Goal: Task Accomplishment & Management: Use online tool/utility

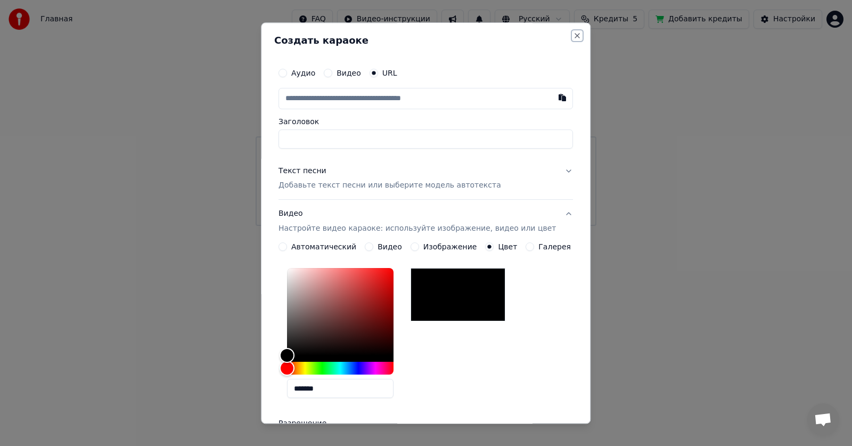
click at [573, 37] on button "Close" at bounding box center [577, 35] width 9 height 9
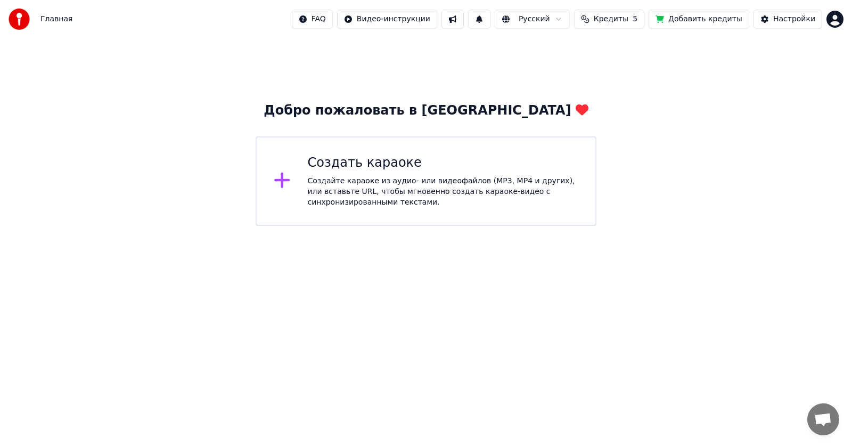
click at [388, 170] on div "Создать караоке" at bounding box center [443, 162] width 271 height 17
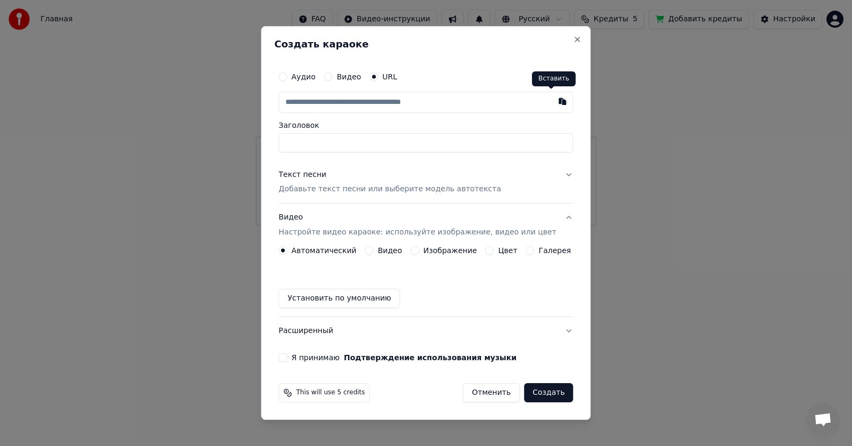
click at [553, 102] on button "button" at bounding box center [562, 101] width 21 height 19
type input "**********"
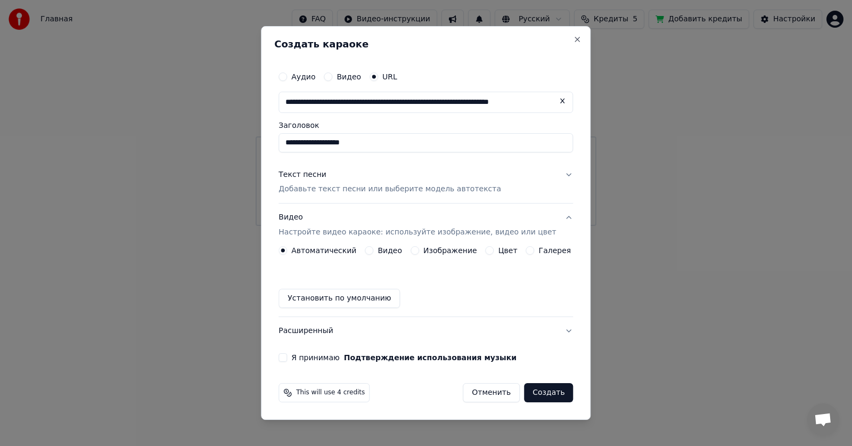
click at [487, 144] on input "**********" at bounding box center [425, 142] width 294 height 19
click at [380, 139] on input "**********" at bounding box center [425, 142] width 294 height 19
type input "**********"
click at [468, 188] on p "Добавьте текст песни или выберите модель автотекста" at bounding box center [389, 189] width 222 height 11
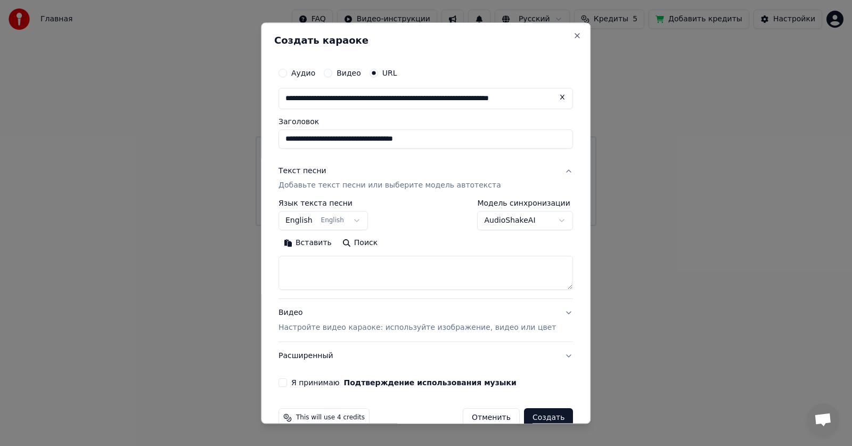
click at [367, 219] on button "English English" at bounding box center [322, 220] width 89 height 19
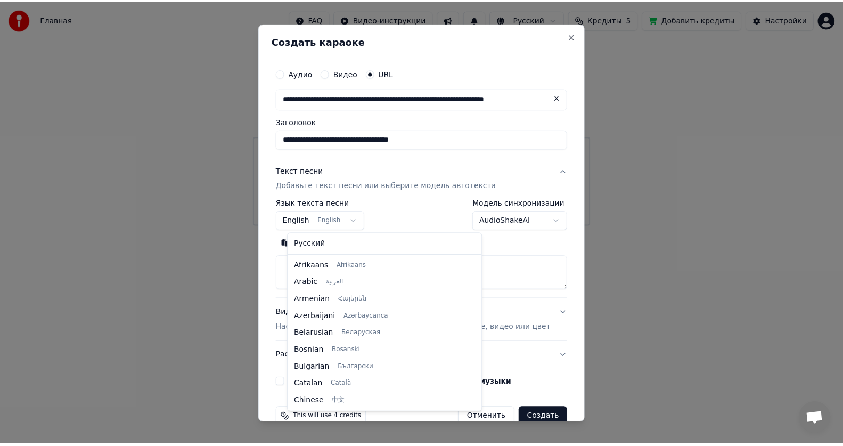
scroll to position [85, 0]
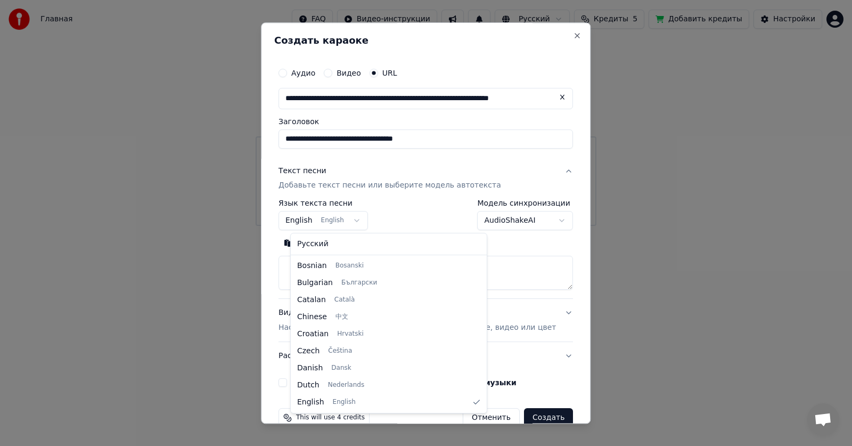
select select "**"
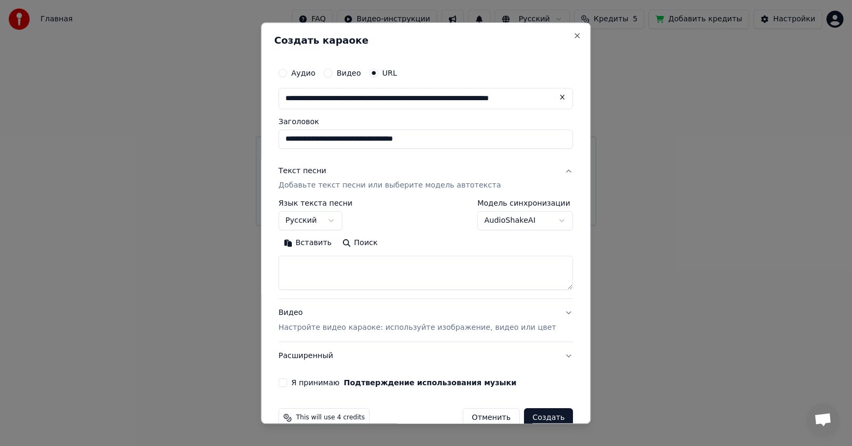
click at [319, 238] on button "Вставить" at bounding box center [307, 243] width 59 height 17
type textarea "**********"
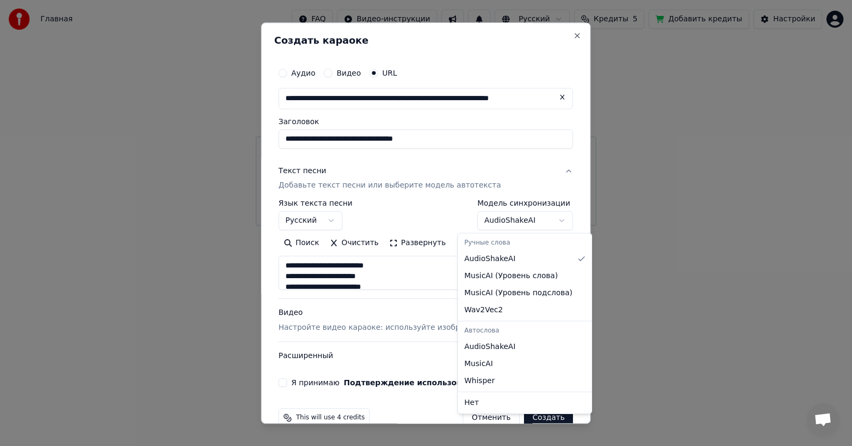
click at [539, 218] on body "**********" at bounding box center [426, 113] width 852 height 226
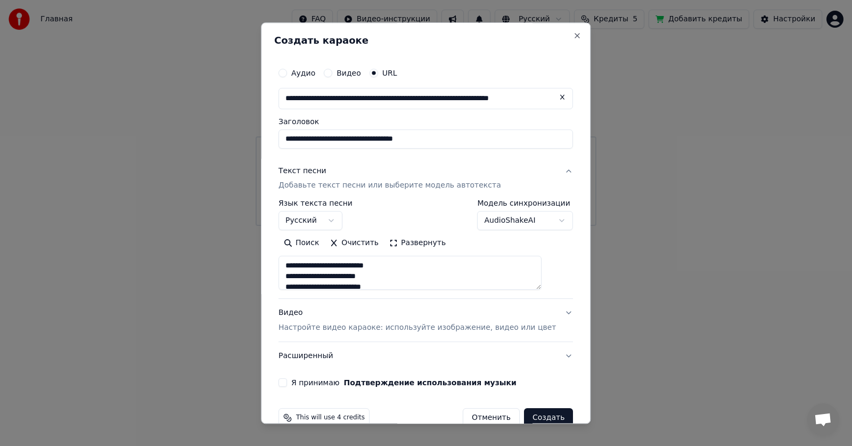
click at [402, 226] on body "**********" at bounding box center [426, 113] width 852 height 226
click at [550, 312] on button "Видео Настройте видео караоке: используйте изображение, видео или цвет" at bounding box center [425, 320] width 294 height 43
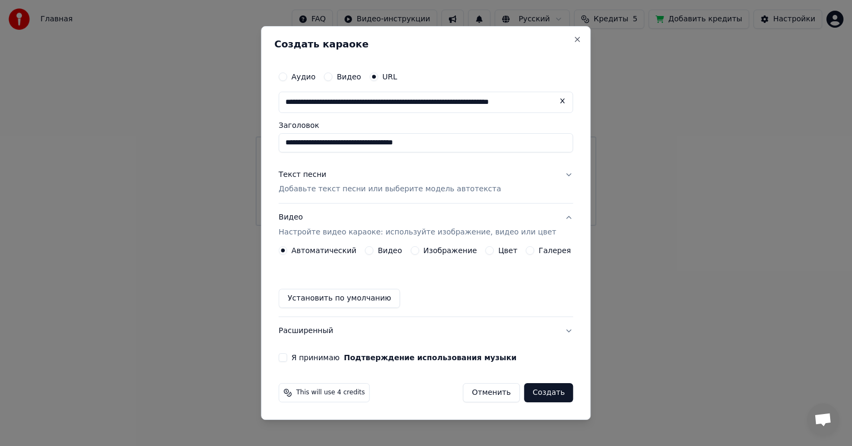
click at [373, 250] on button "Видео" at bounding box center [369, 250] width 9 height 9
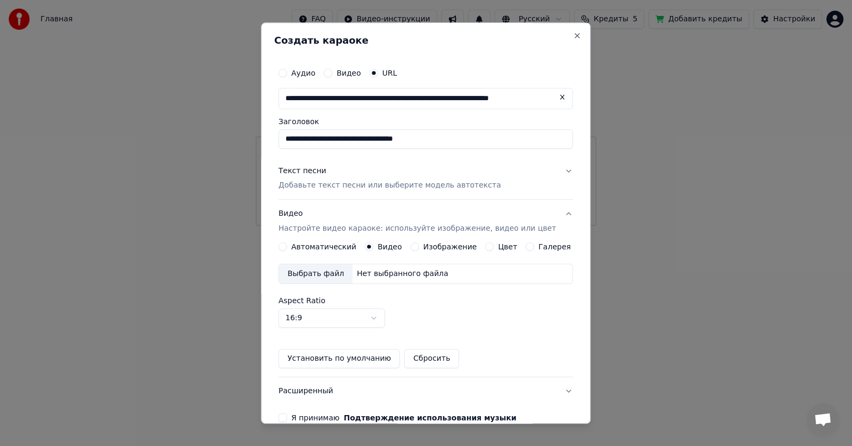
click at [287, 246] on button "Автоматический" at bounding box center [282, 247] width 9 height 9
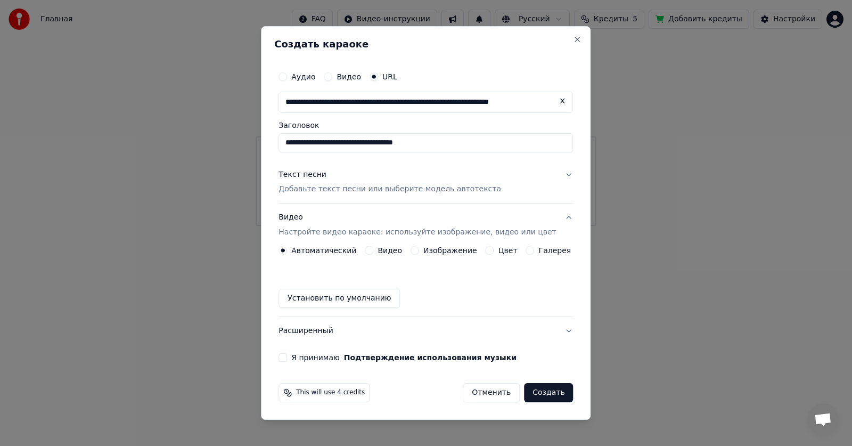
click at [287, 354] on button "Я принимаю Подтверждение использования музыки" at bounding box center [282, 357] width 9 height 9
click at [554, 328] on button "Расширенный" at bounding box center [425, 331] width 294 height 28
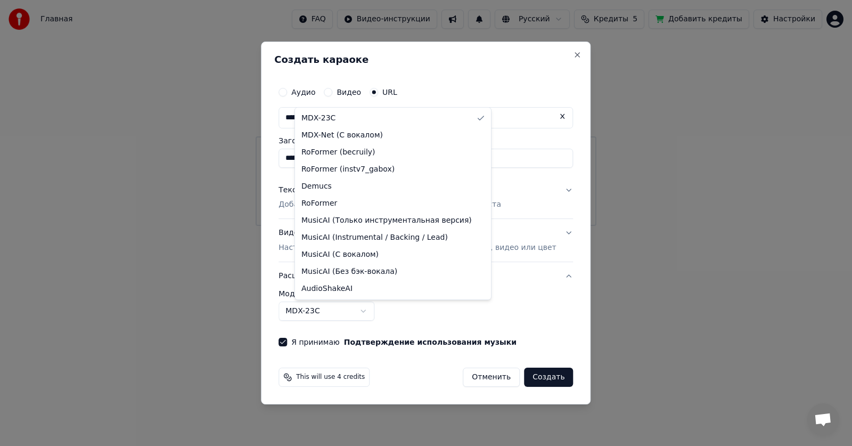
click at [380, 226] on body "**********" at bounding box center [426, 113] width 852 height 226
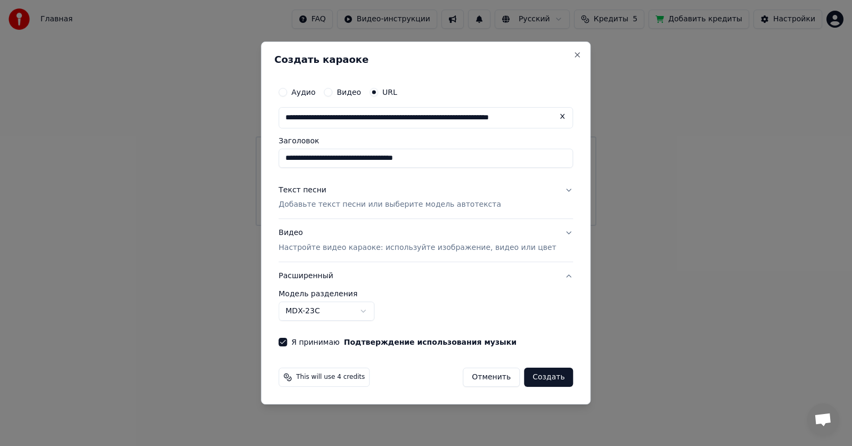
click at [381, 226] on body "**********" at bounding box center [426, 113] width 852 height 226
click at [524, 375] on button "Создать" at bounding box center [548, 376] width 49 height 19
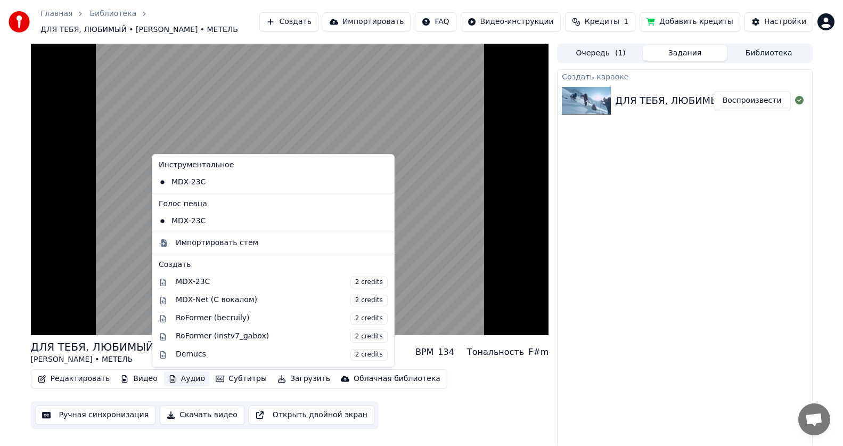
click at [182, 377] on button "Аудио" at bounding box center [186, 378] width 45 height 15
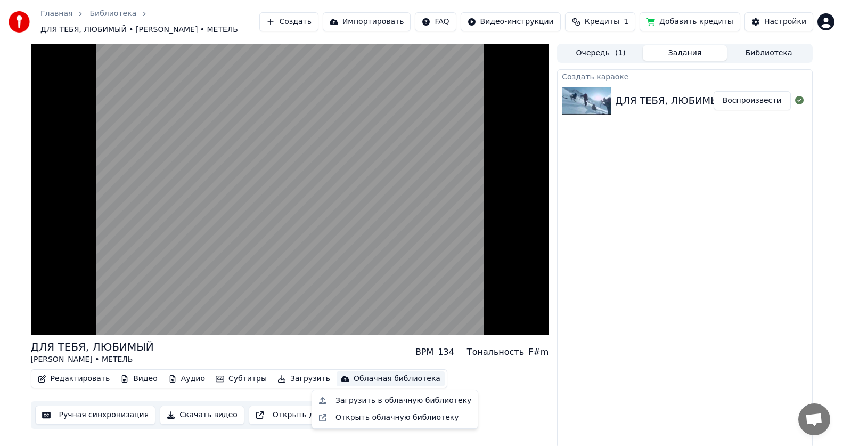
scroll to position [2, 0]
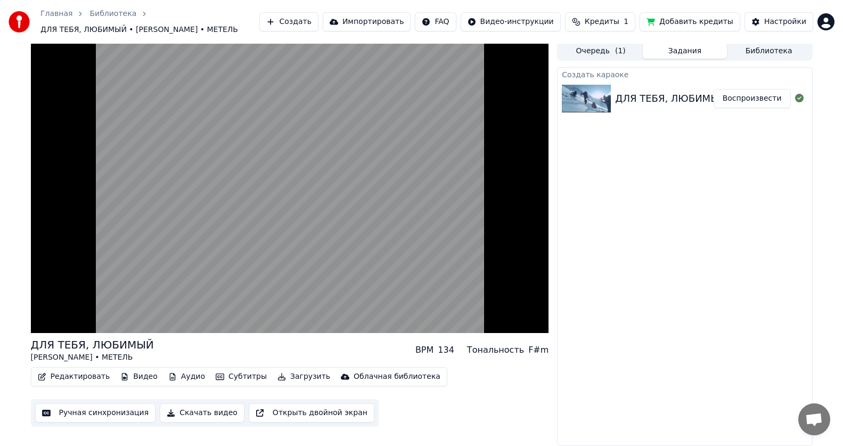
click at [647, 333] on div "Создать караоке ДЛЯ ТЕБЯ, ЛЮБИМЫЙ / [PERSON_NAME] МЕТЕЛЬ Воспроизвести" at bounding box center [684, 256] width 255 height 378
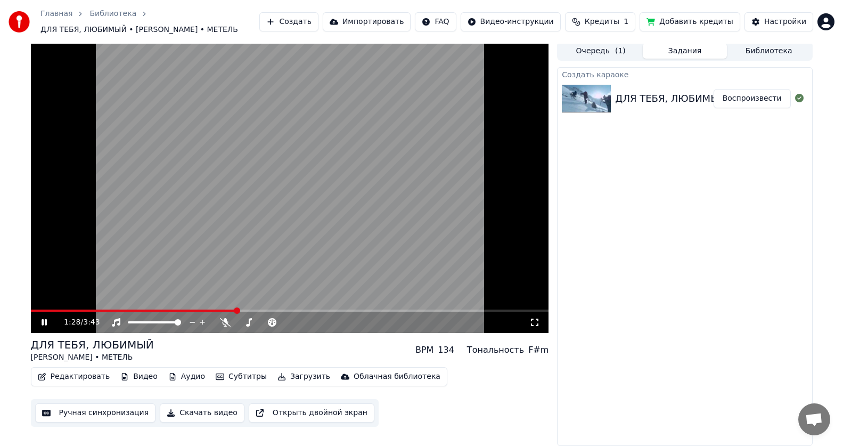
click at [78, 377] on button "Редактировать" at bounding box center [74, 376] width 81 height 15
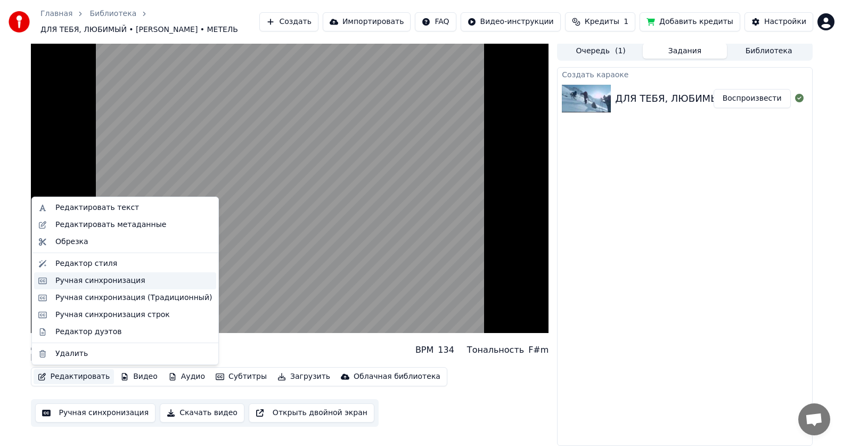
click at [106, 282] on div "Ручная синхронизация" at bounding box center [100, 280] width 90 height 11
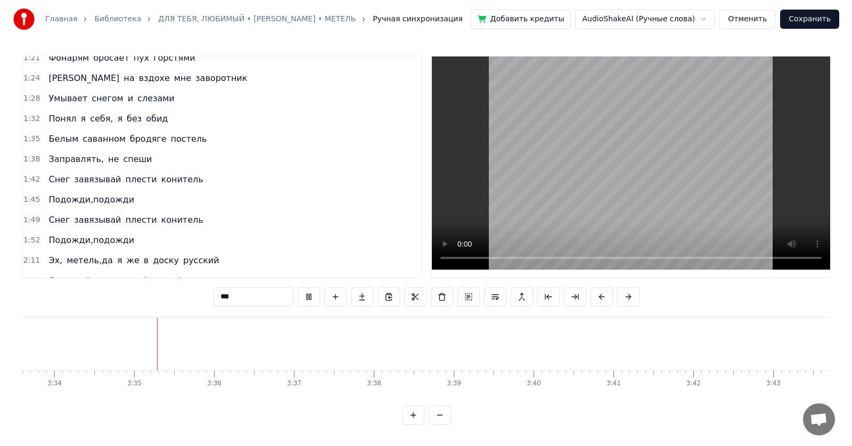
scroll to position [0, 17059]
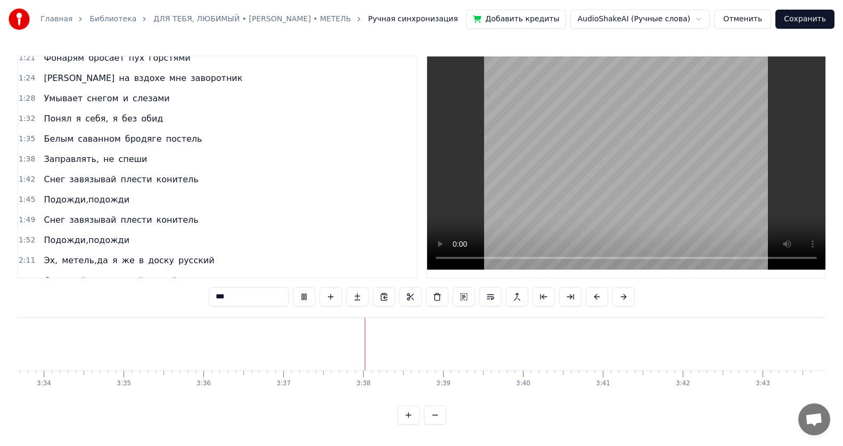
click at [735, 20] on button "Отменить" at bounding box center [742, 19] width 57 height 19
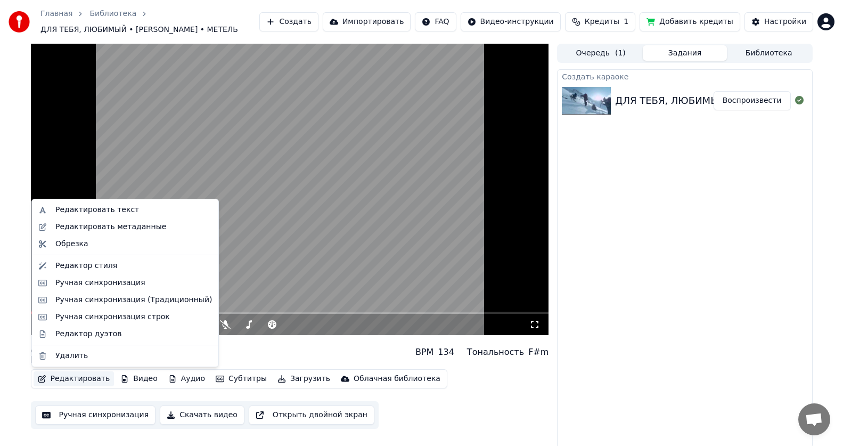
click at [70, 380] on button "Редактировать" at bounding box center [74, 378] width 81 height 15
click at [104, 215] on div "Редактировать текст" at bounding box center [97, 209] width 84 height 11
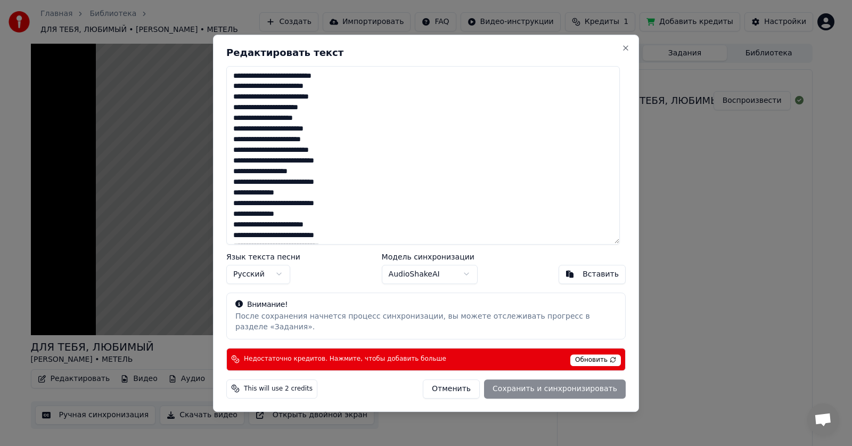
click at [294, 104] on textarea "**********" at bounding box center [422, 155] width 393 height 178
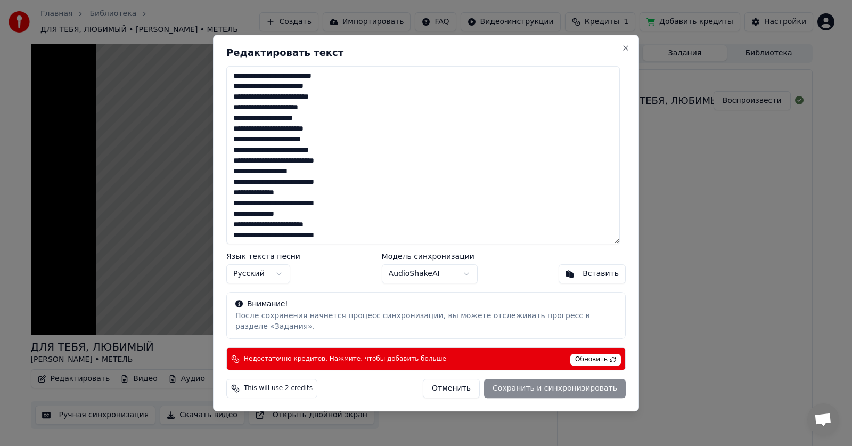
click at [325, 188] on textarea "**********" at bounding box center [422, 155] width 393 height 178
click at [270, 199] on textarea "**********" at bounding box center [422, 155] width 393 height 178
click at [325, 209] on textarea "**********" at bounding box center [422, 155] width 393 height 178
click at [270, 221] on textarea "**********" at bounding box center [422, 155] width 393 height 178
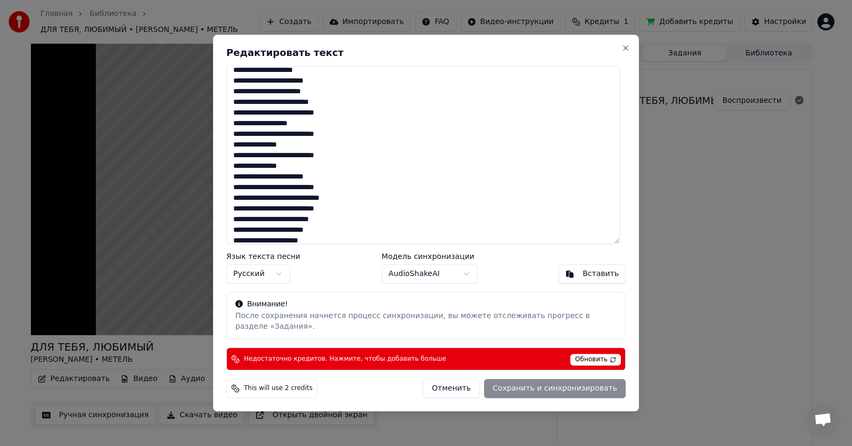
scroll to position [53, 0]
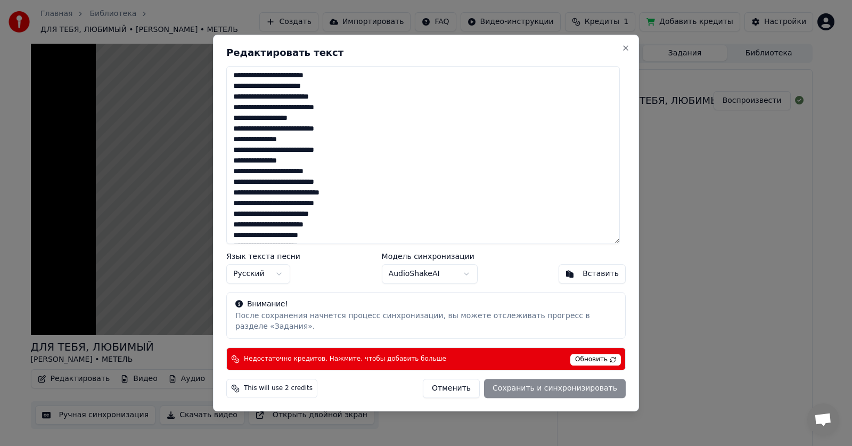
click at [301, 231] on textarea "**********" at bounding box center [422, 155] width 393 height 178
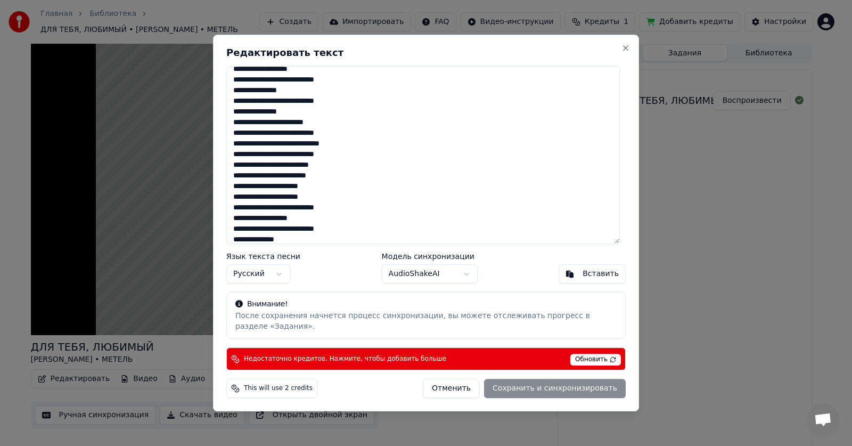
scroll to position [106, 0]
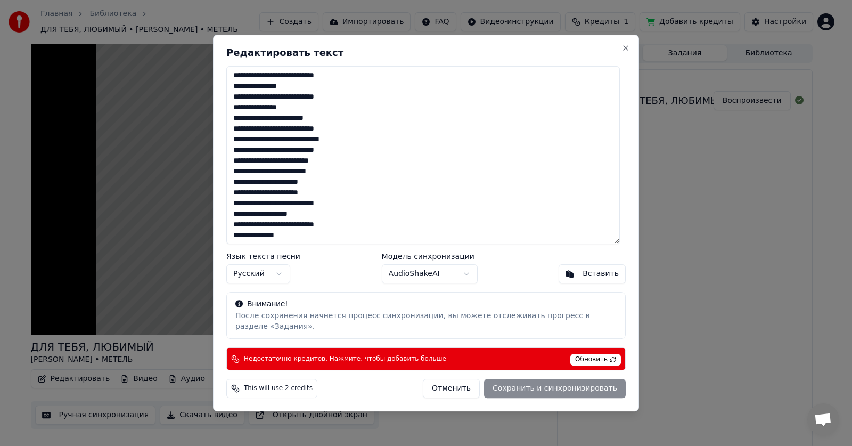
click at [323, 232] on textarea "**********" at bounding box center [422, 155] width 393 height 178
click at [269, 241] on textarea "**********" at bounding box center [422, 155] width 393 height 178
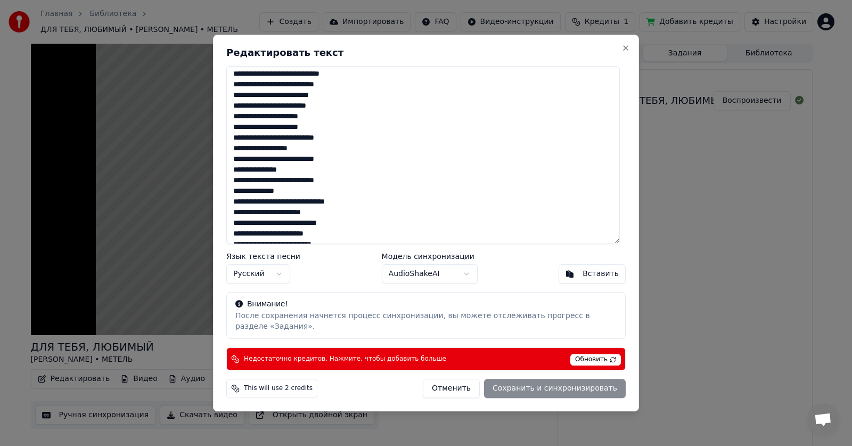
scroll to position [213, 0]
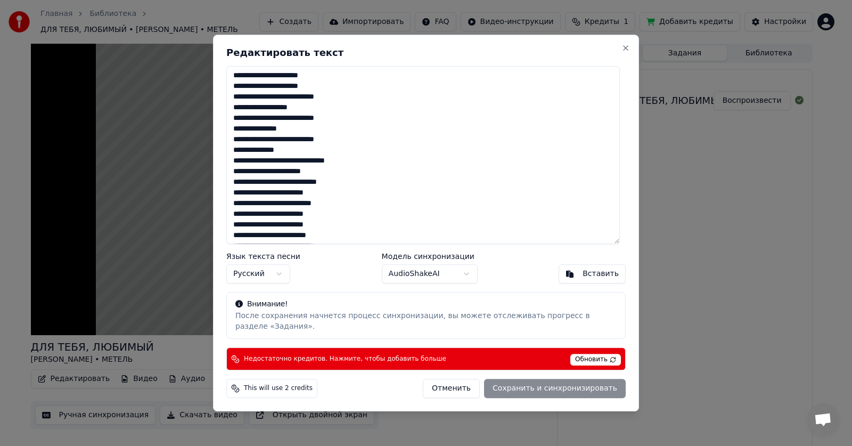
click at [274, 167] on textarea "**********" at bounding box center [422, 155] width 393 height 178
click at [270, 154] on textarea at bounding box center [422, 155] width 393 height 178
click at [324, 145] on textarea at bounding box center [422, 155] width 393 height 178
click at [413, 182] on textarea at bounding box center [422, 155] width 393 height 178
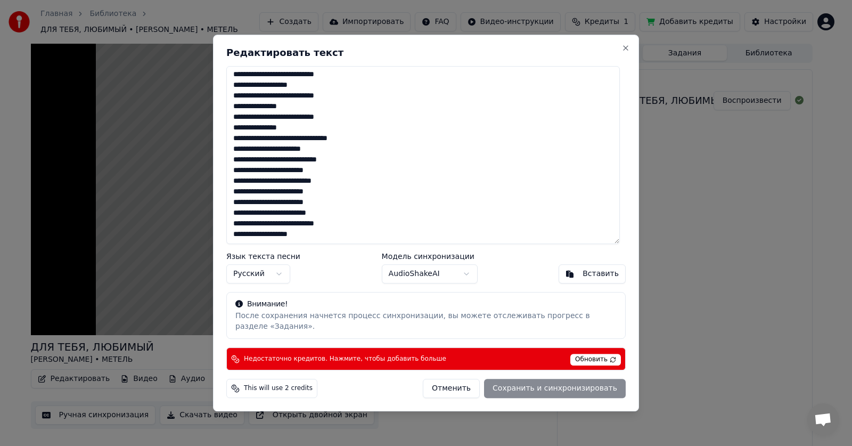
click at [558, 387] on div "Отменить Сохранить и синхронизировать" at bounding box center [524, 387] width 203 height 19
click at [592, 355] on span "Обновить" at bounding box center [595, 359] width 51 height 12
click at [555, 382] on div "Отменить Сохранить и синхронизировать" at bounding box center [524, 387] width 203 height 19
click at [597, 275] on div "Вставить" at bounding box center [600, 273] width 36 height 11
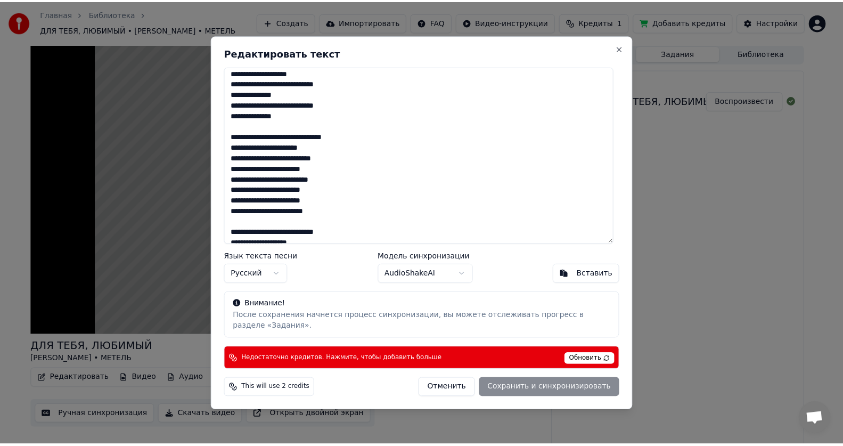
scroll to position [288, 0]
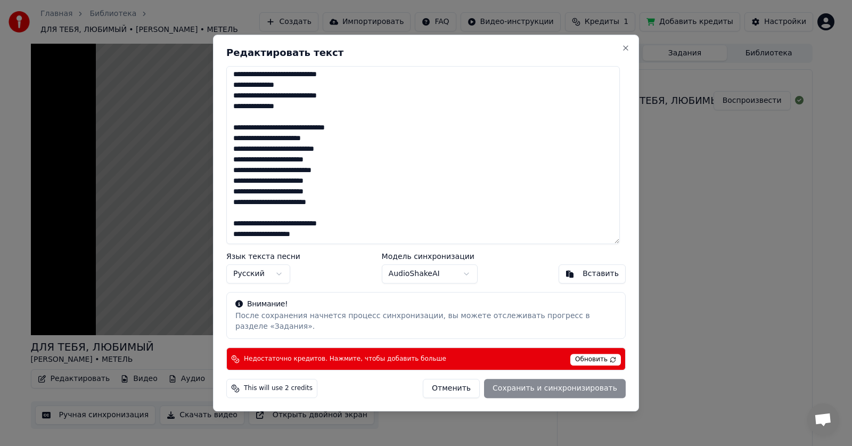
click at [283, 134] on textarea at bounding box center [422, 155] width 393 height 178
click at [274, 133] on textarea at bounding box center [422, 155] width 393 height 178
click at [573, 384] on div "Отменить Сохранить и синхронизировать" at bounding box center [524, 387] width 203 height 19
click at [623, 52] on button "Close" at bounding box center [625, 48] width 9 height 9
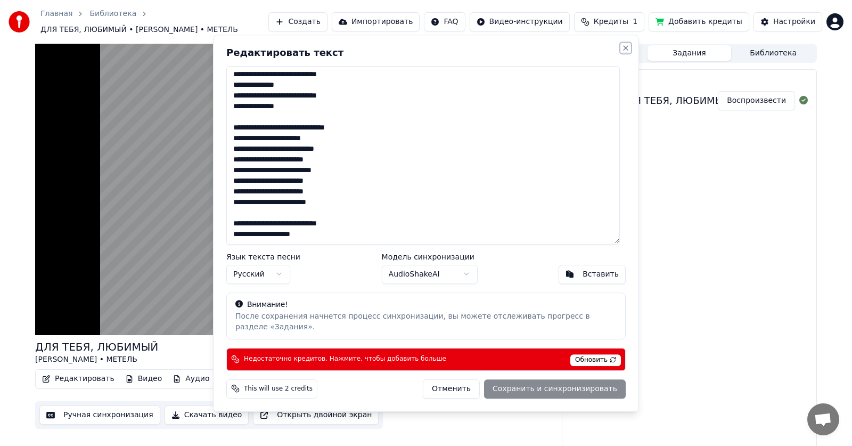
type textarea "**********"
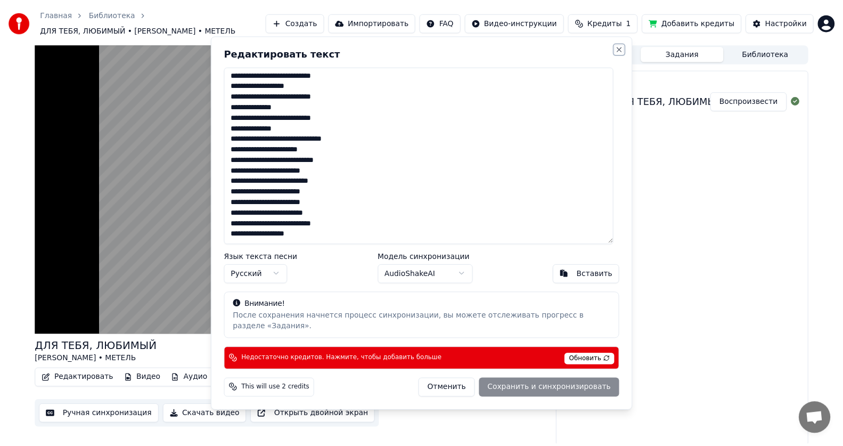
scroll to position [235, 0]
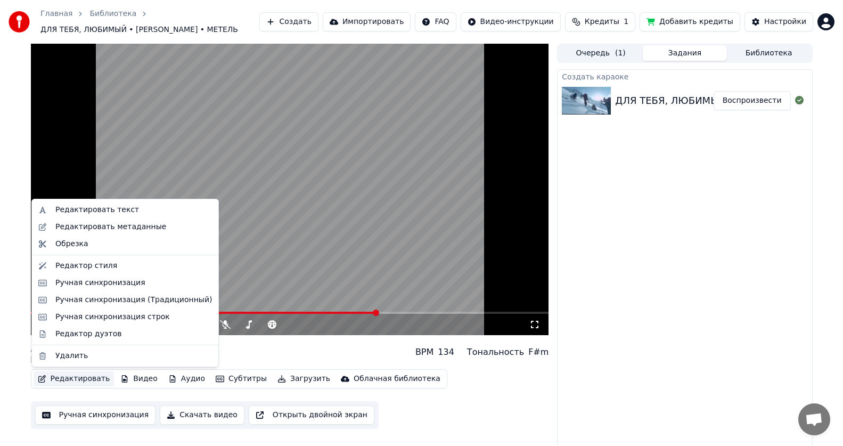
click at [71, 382] on button "Редактировать" at bounding box center [74, 378] width 81 height 15
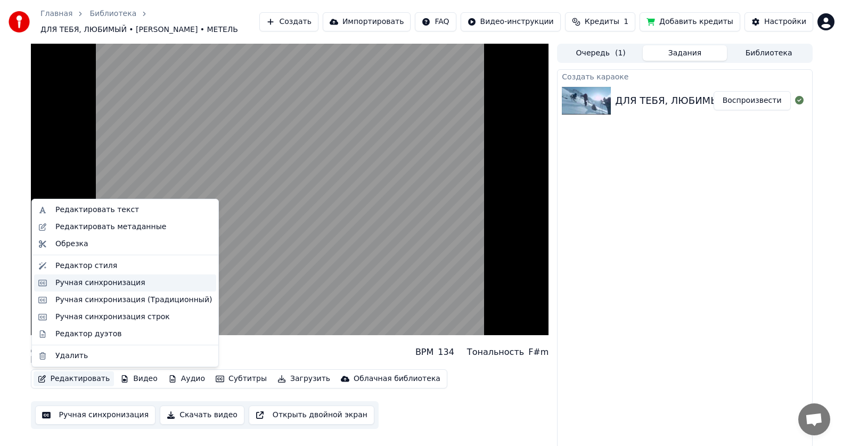
click at [117, 283] on div "Ручная синхронизация" at bounding box center [100, 282] width 90 height 11
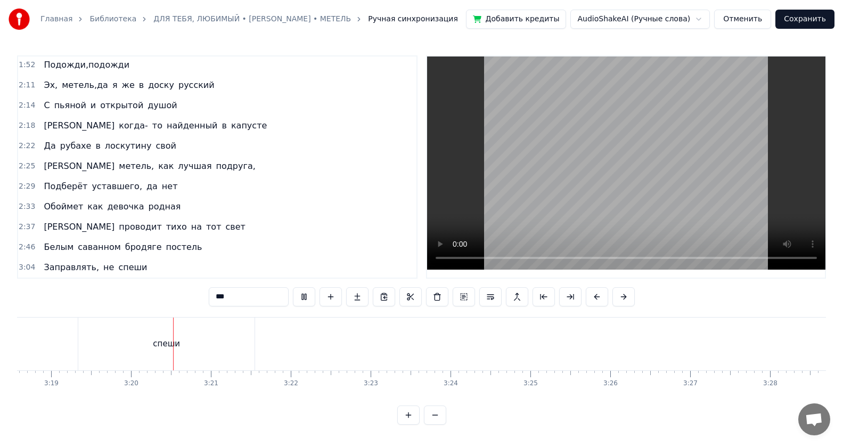
scroll to position [0, 15920]
click at [65, 264] on span "Заправлять," at bounding box center [71, 267] width 57 height 12
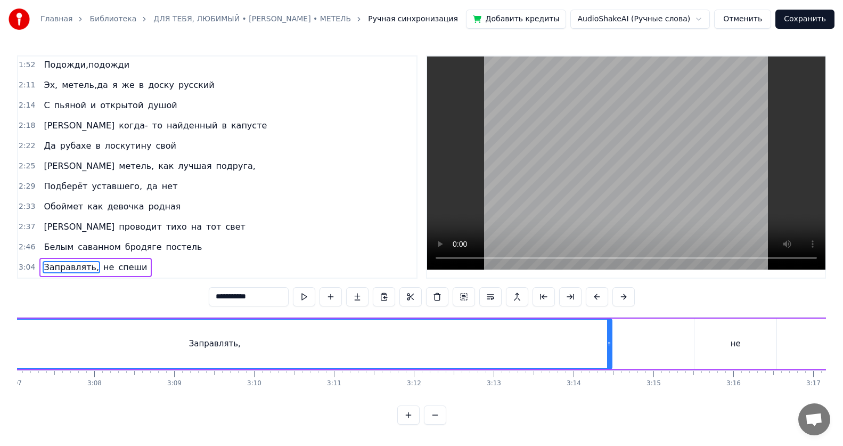
scroll to position [0, 14678]
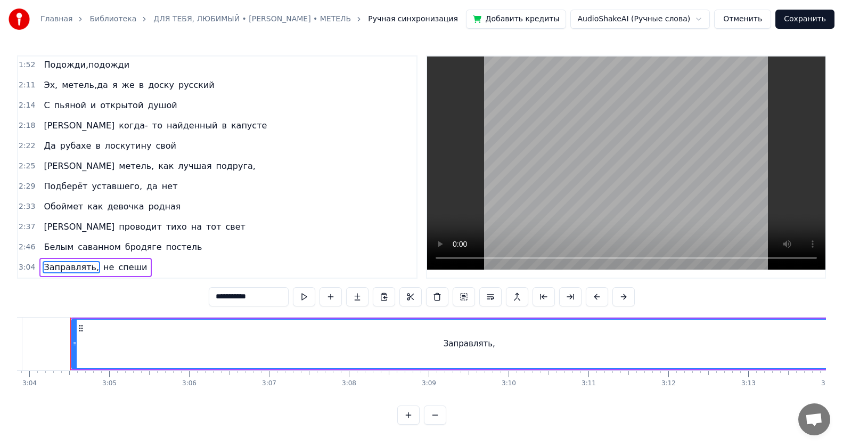
click at [102, 262] on span "не" at bounding box center [108, 267] width 13 height 12
type input "**"
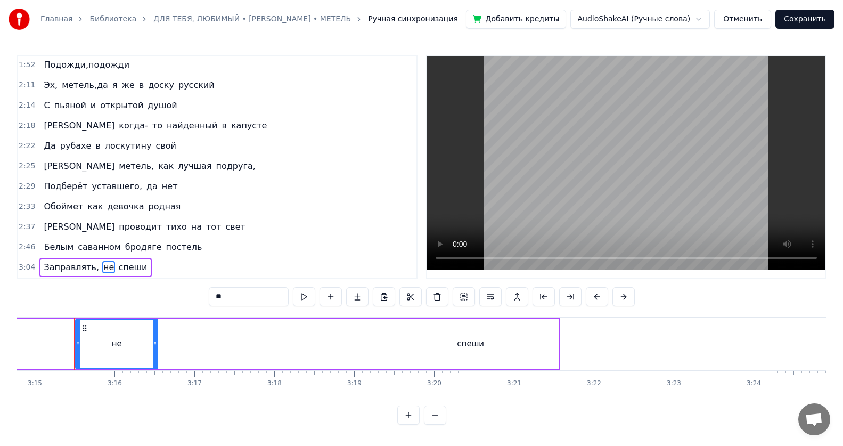
scroll to position [0, 15555]
click at [434, 418] on button at bounding box center [435, 414] width 22 height 19
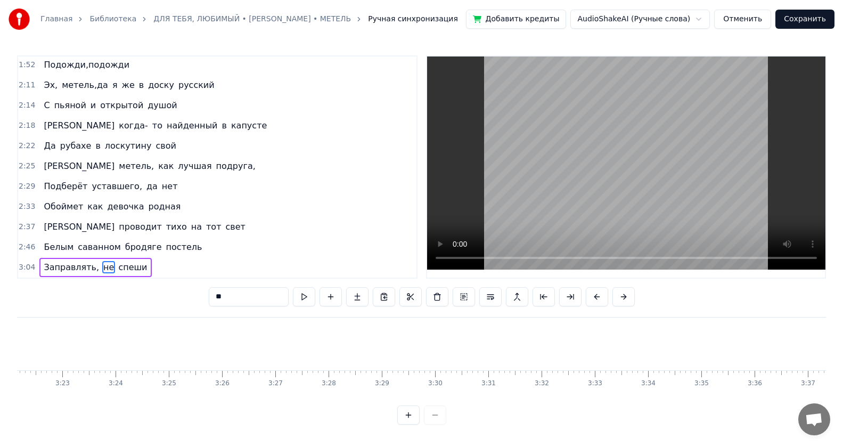
scroll to position [0, 10352]
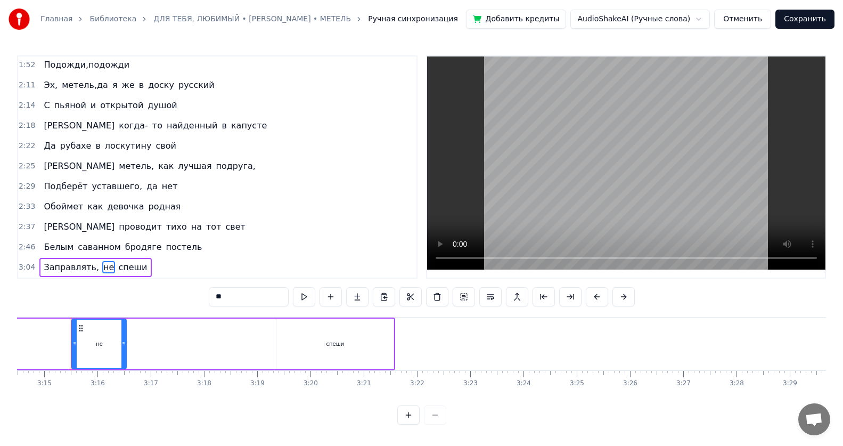
click at [405, 414] on button at bounding box center [408, 414] width 22 height 19
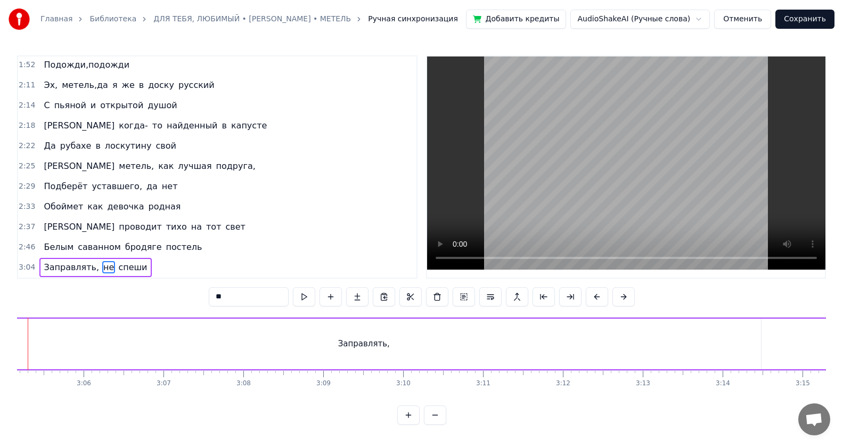
scroll to position [0, 14741]
drag, startPoint x: 800, startPoint y: 342, endPoint x: 782, endPoint y: 341, distance: 17.6
click at [782, 341] on div "Заправлять," at bounding box center [406, 343] width 794 height 51
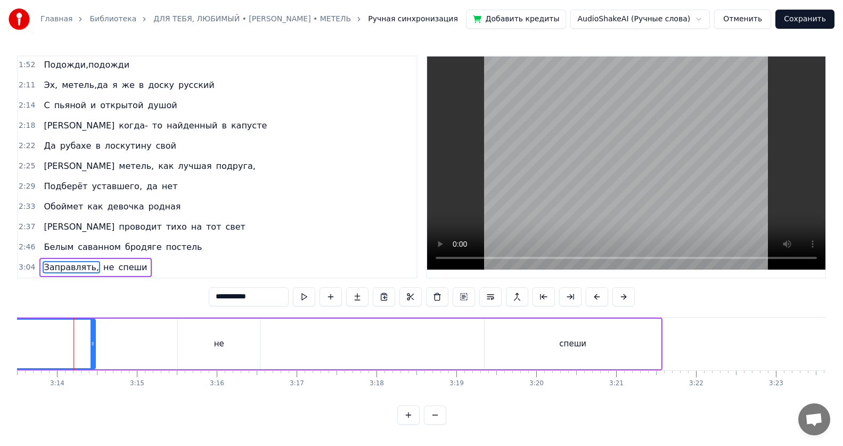
scroll to position [0, 15452]
drag, startPoint x: 90, startPoint y: 340, endPoint x: 46, endPoint y: 344, distance: 44.4
click at [46, 344] on div at bounding box center [45, 343] width 4 height 48
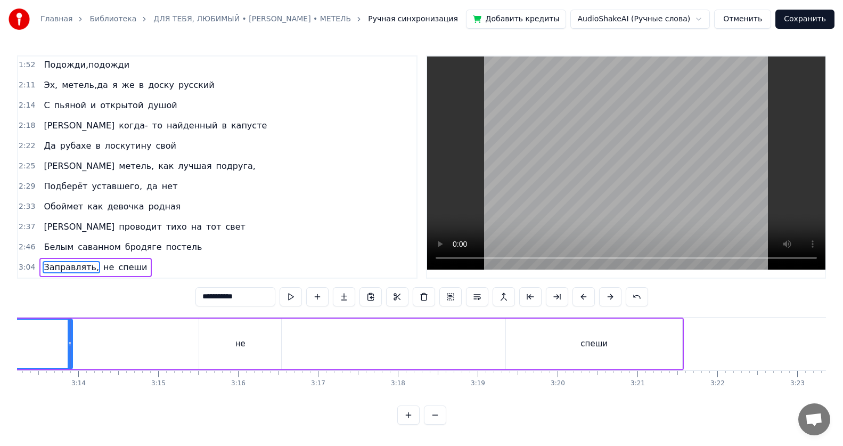
scroll to position [0, 15427]
drag, startPoint x: 71, startPoint y: 336, endPoint x: 39, endPoint y: 340, distance: 31.7
click at [39, 340] on icon at bounding box center [39, 343] width 4 height 9
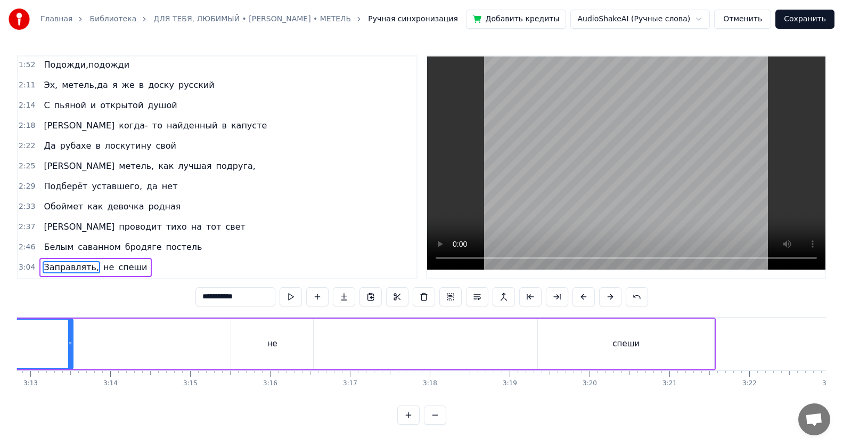
scroll to position [0, 15395]
drag, startPoint x: 72, startPoint y: 339, endPoint x: 40, endPoint y: 339, distance: 31.9
click at [40, 339] on icon at bounding box center [40, 343] width 4 height 9
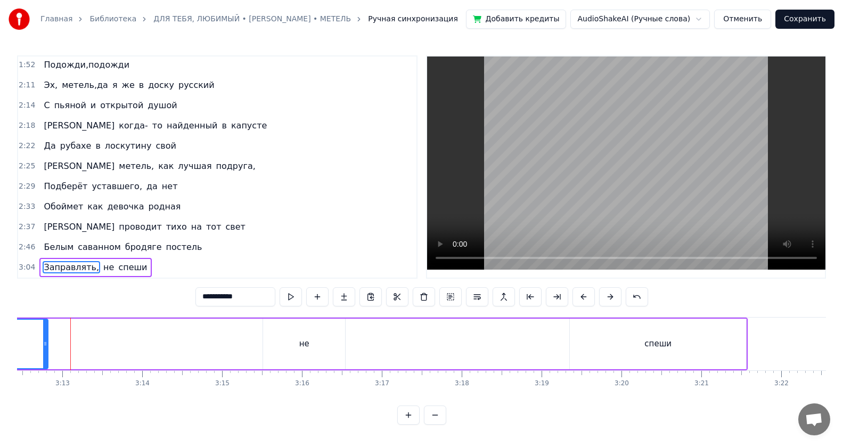
drag, startPoint x: 71, startPoint y: 340, endPoint x: 46, endPoint y: 333, distance: 26.3
click at [46, 333] on div at bounding box center [45, 343] width 4 height 48
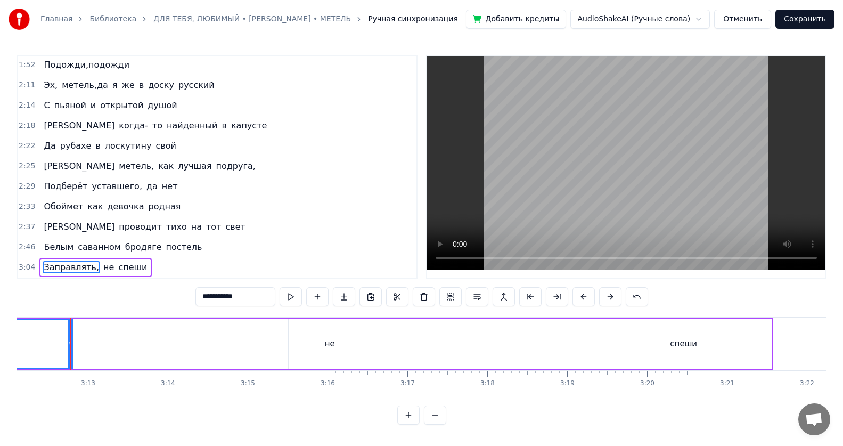
click at [335, 345] on div "не" at bounding box center [329, 343] width 82 height 51
type input "**"
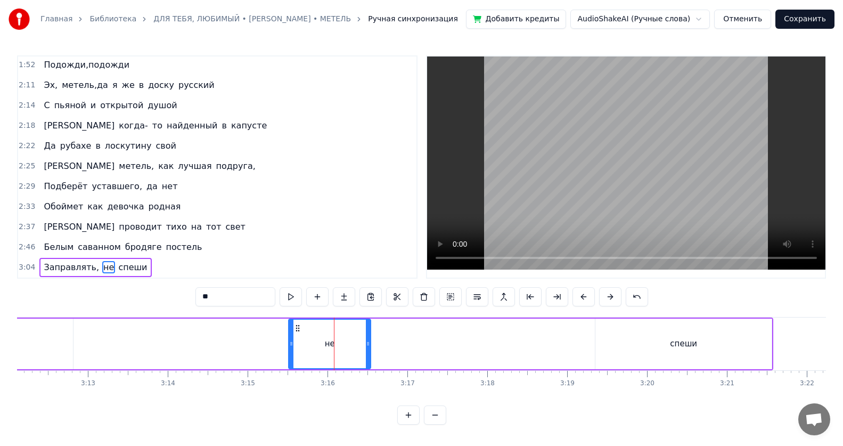
drag, startPoint x: 341, startPoint y: 344, endPoint x: 292, endPoint y: 347, distance: 48.5
click at [292, 347] on div "не" at bounding box center [329, 343] width 81 height 48
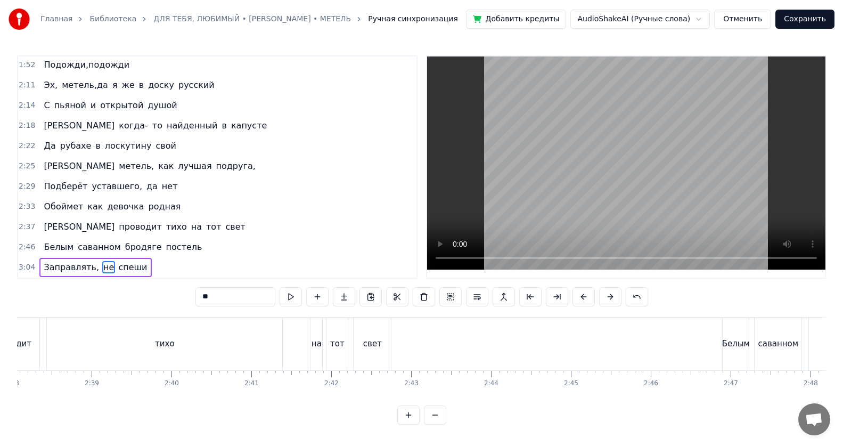
scroll to position [0, 12632]
click at [102, 261] on span "не" at bounding box center [108, 267] width 13 height 12
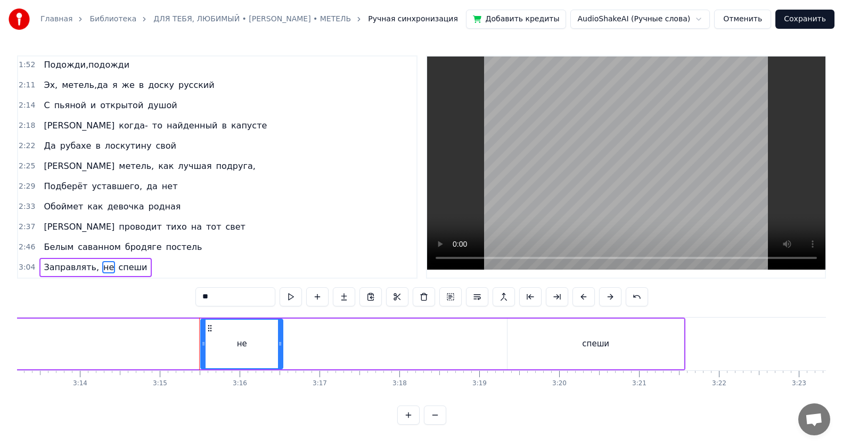
scroll to position [0, 15555]
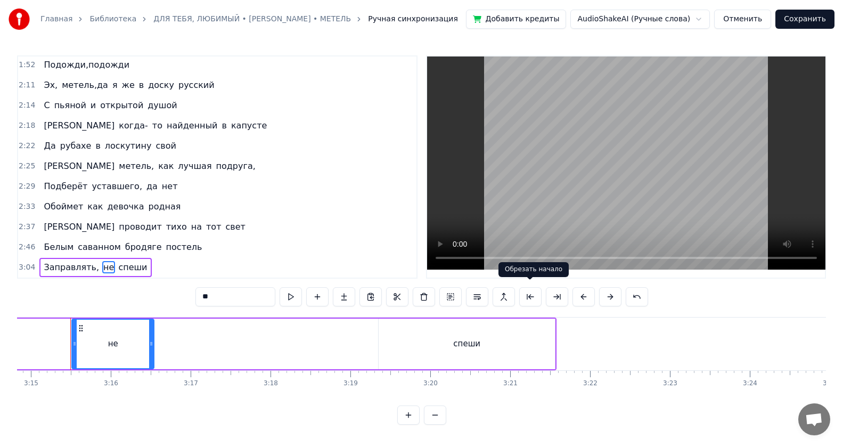
click at [535, 294] on button at bounding box center [530, 296] width 22 height 19
click at [556, 294] on button at bounding box center [557, 296] width 22 height 19
click at [529, 293] on button at bounding box center [530, 296] width 22 height 19
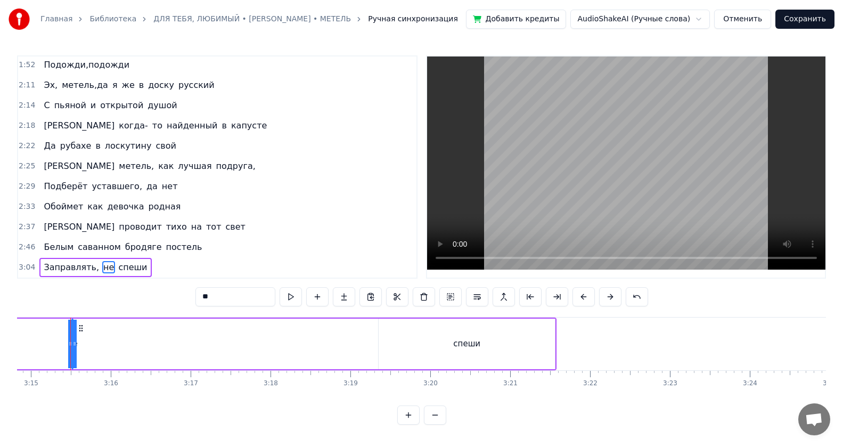
click at [740, 21] on button "Отменить" at bounding box center [742, 19] width 57 height 19
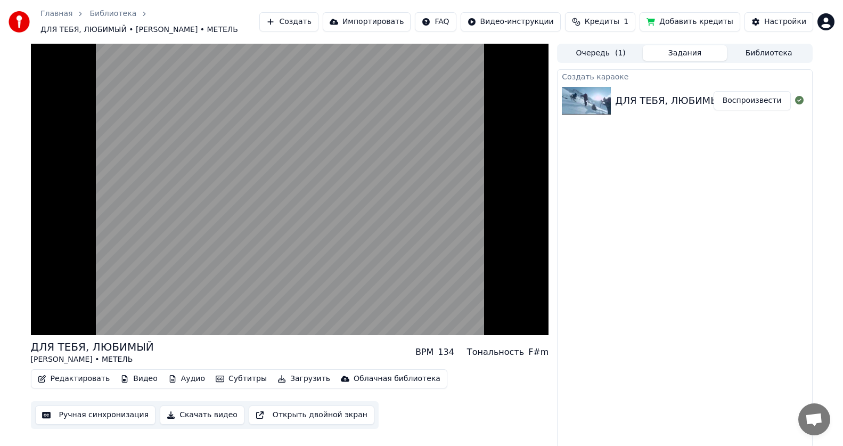
click at [613, 29] on button "Кредиты 1" at bounding box center [600, 21] width 70 height 19
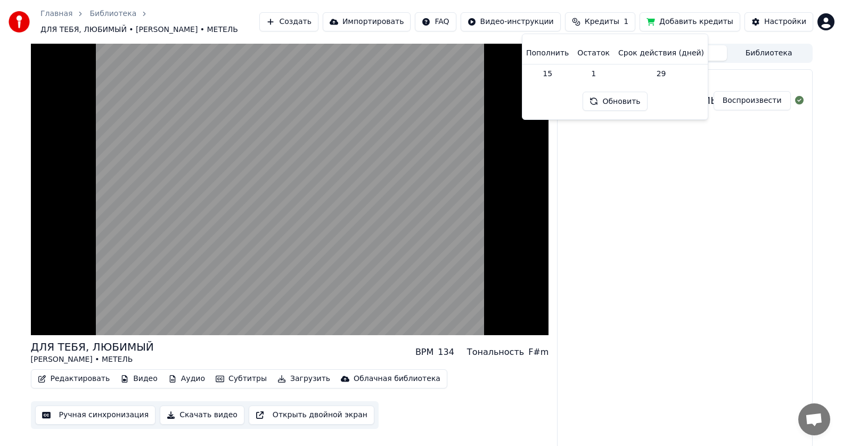
click at [612, 105] on button "Обновить" at bounding box center [614, 101] width 64 height 19
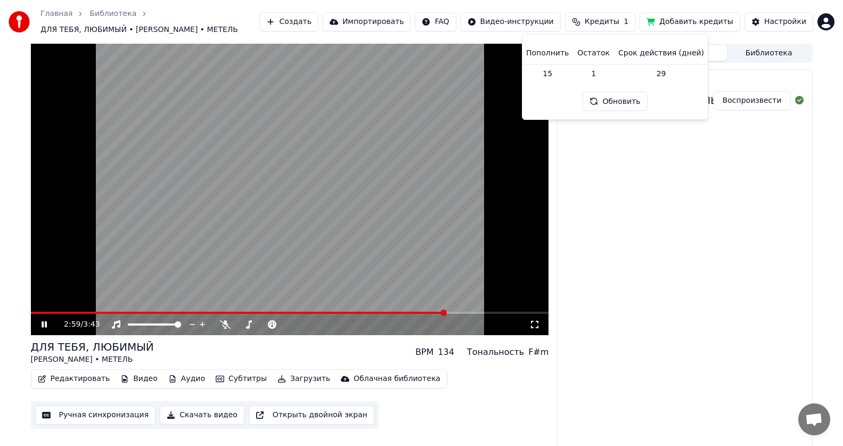
click at [557, 77] on td "15" at bounding box center [547, 73] width 51 height 19
click at [45, 321] on icon at bounding box center [51, 324] width 25 height 9
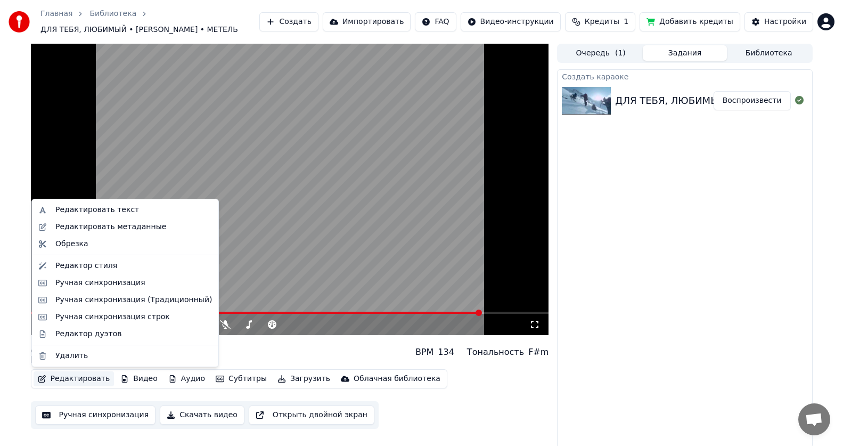
click at [75, 378] on button "Редактировать" at bounding box center [74, 378] width 81 height 15
click at [101, 301] on div "Ручная синхронизация (Традиционный)" at bounding box center [133, 299] width 156 height 11
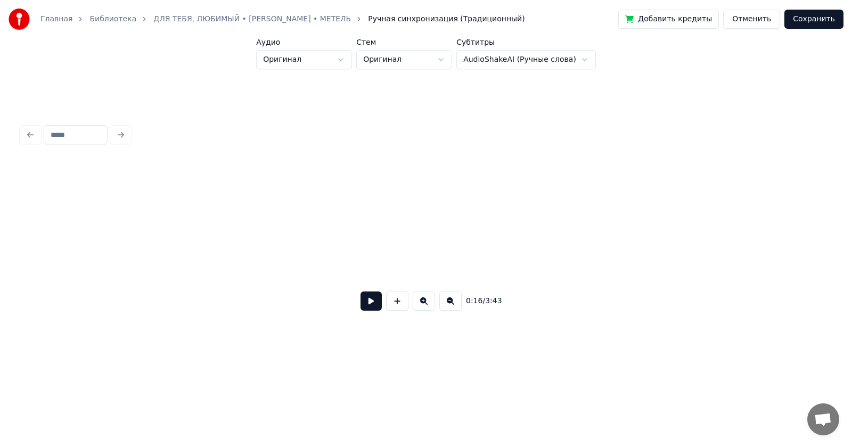
scroll to position [0, 1799]
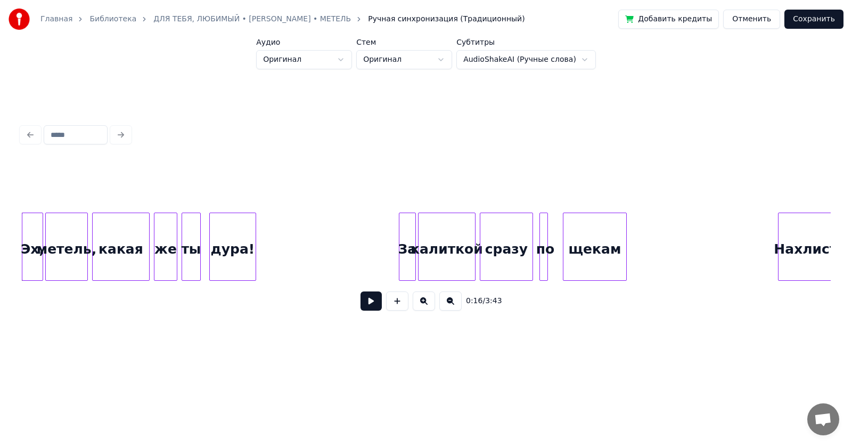
click at [373, 309] on button at bounding box center [370, 300] width 21 height 19
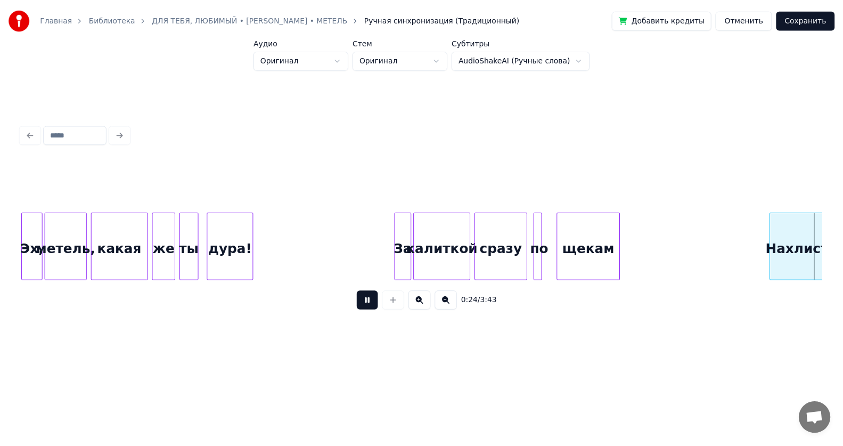
scroll to position [0, 2608]
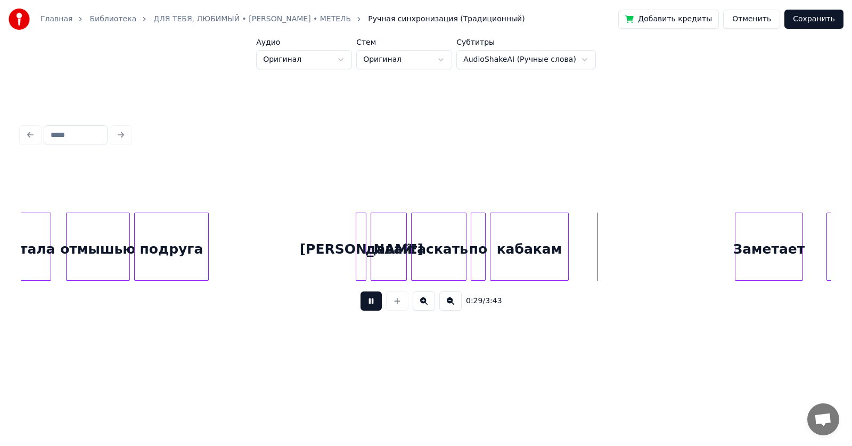
click at [747, 22] on button "Отменить" at bounding box center [751, 19] width 57 height 19
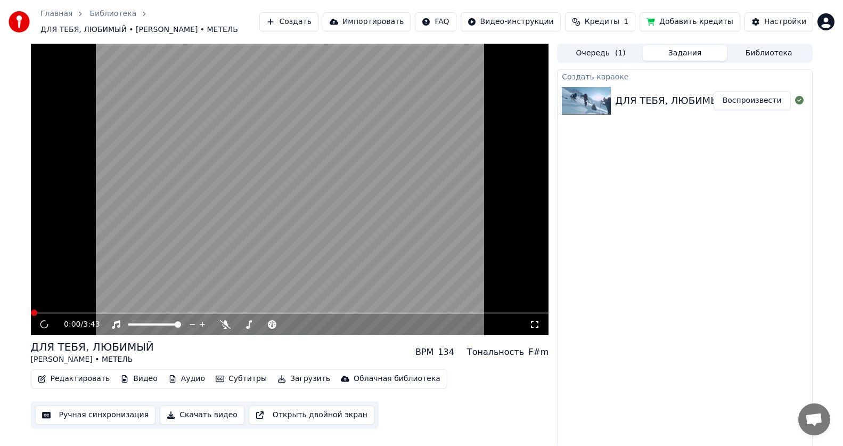
click at [82, 376] on button "Редактировать" at bounding box center [74, 378] width 81 height 15
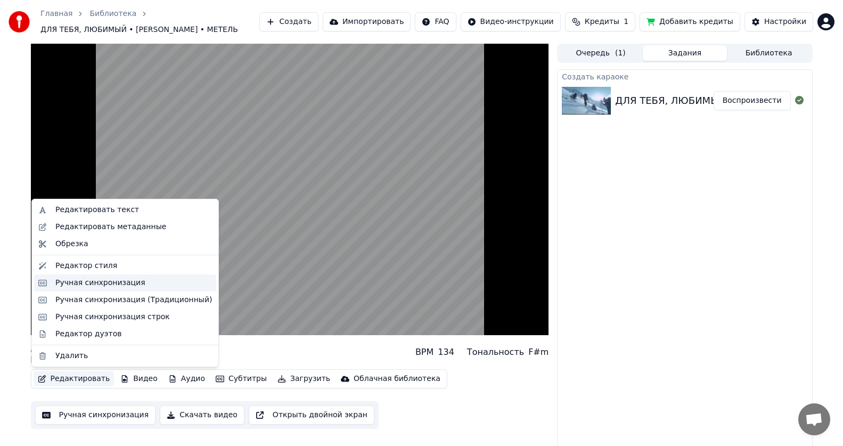
click at [100, 281] on div "Ручная синхронизация" at bounding box center [100, 282] width 90 height 11
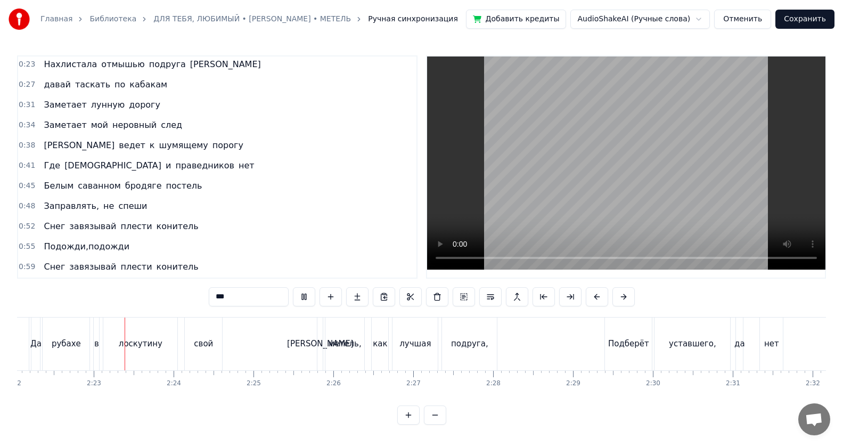
scroll to position [0, 11345]
click at [548, 20] on button "Добавить кредиты" at bounding box center [516, 19] width 101 height 19
click at [747, 24] on button "Отменить" at bounding box center [742, 19] width 57 height 19
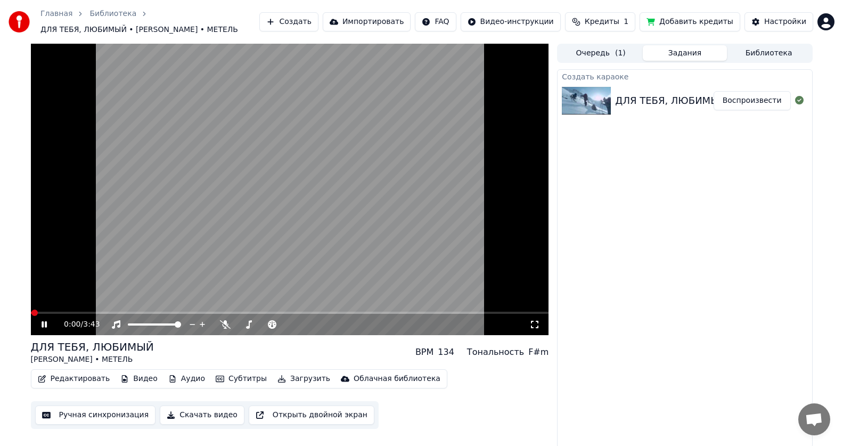
click at [619, 23] on span "Кредиты" at bounding box center [601, 22] width 35 height 11
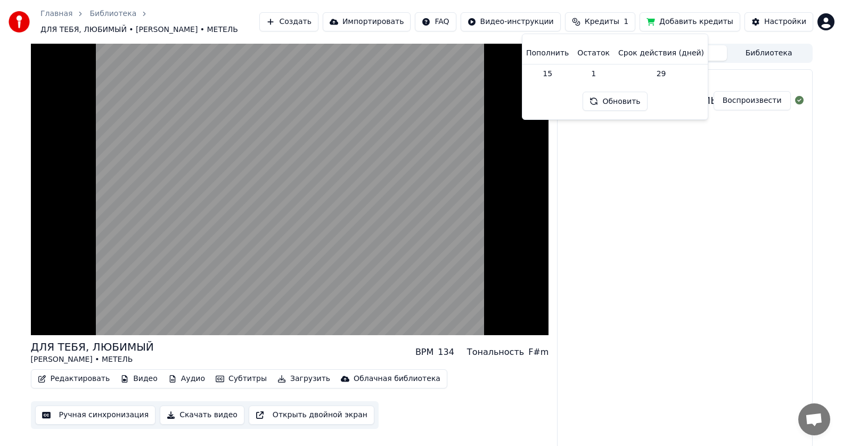
click at [552, 73] on td "15" at bounding box center [547, 73] width 51 height 19
click at [633, 99] on button "Обновить" at bounding box center [614, 101] width 64 height 19
click at [597, 56] on th "Остаток" at bounding box center [593, 53] width 41 height 21
click at [674, 24] on button "Добавить кредиты" at bounding box center [689, 21] width 101 height 19
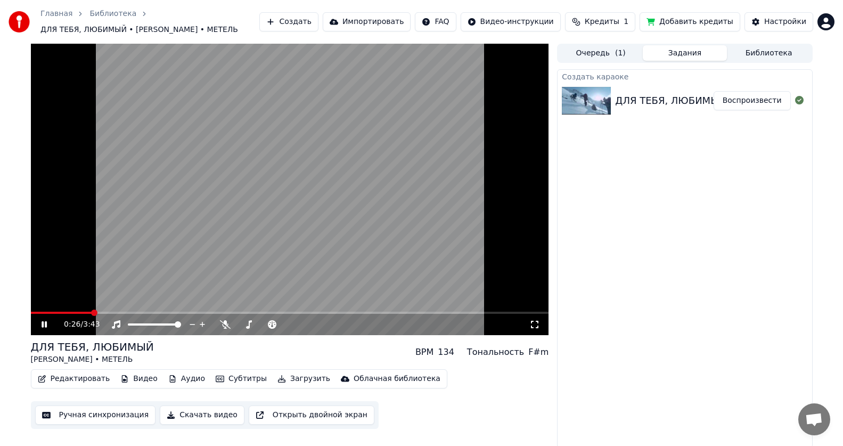
click at [41, 324] on icon at bounding box center [51, 324] width 25 height 9
click at [688, 23] on button "Добавить кредиты" at bounding box center [689, 21] width 101 height 19
